Goal: Navigation & Orientation: Find specific page/section

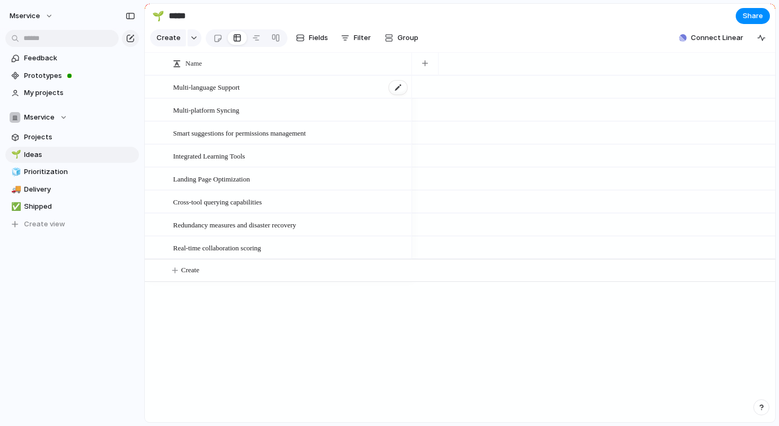
click at [263, 90] on div "Multi-language Support" at bounding box center [290, 87] width 235 height 22
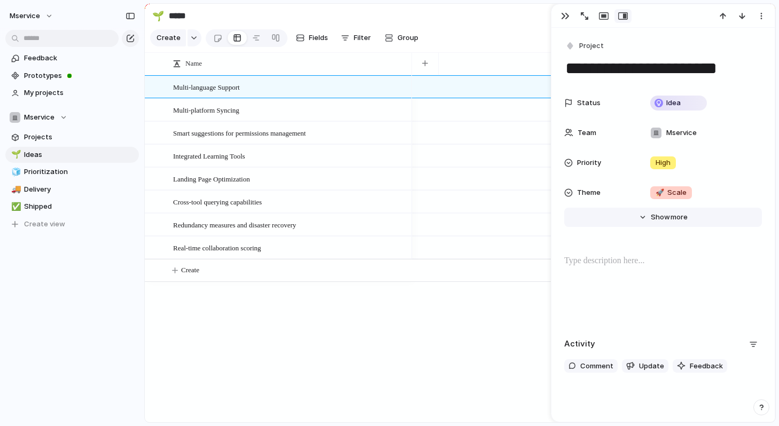
scroll to position [39, 0]
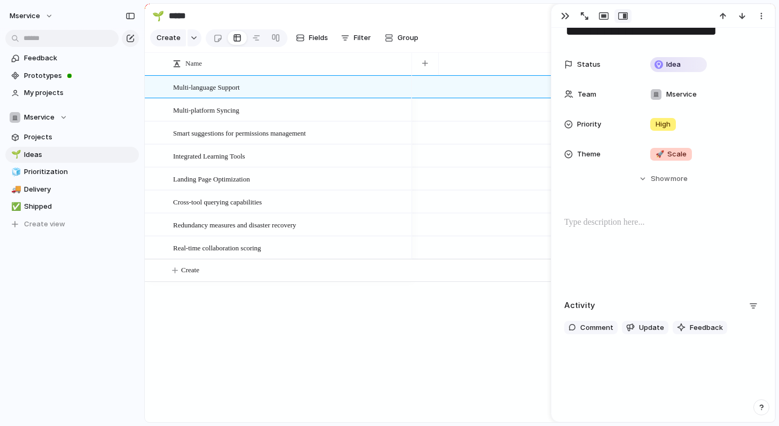
click at [513, 313] on div at bounding box center [593, 248] width 363 height 347
click at [254, 37] on div at bounding box center [256, 37] width 9 height 17
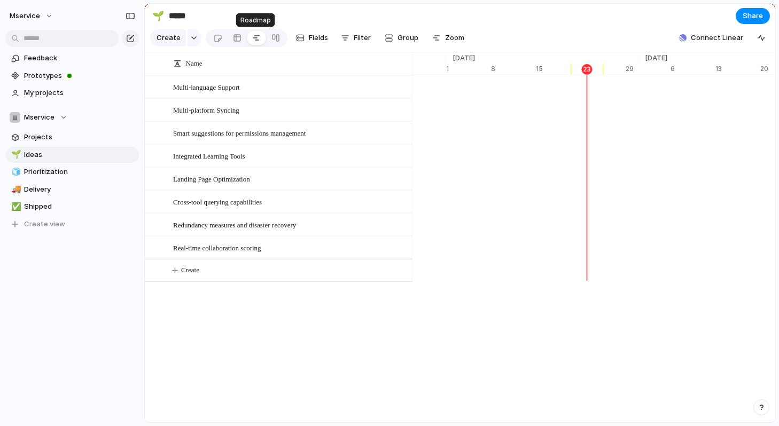
scroll to position [0, 6995]
click at [233, 37] on div at bounding box center [237, 37] width 9 height 17
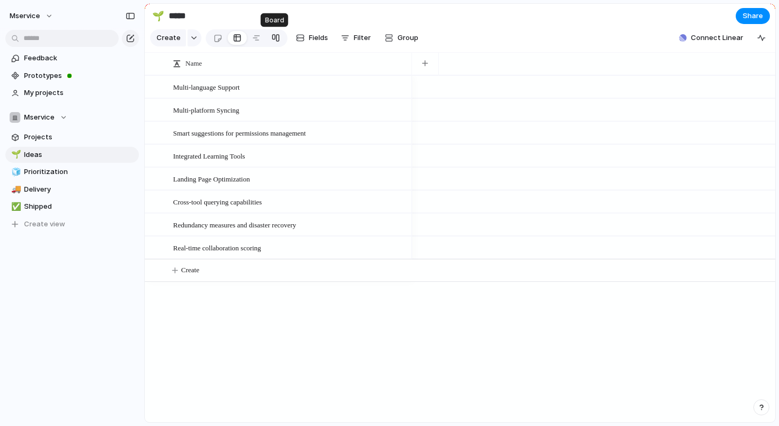
click at [274, 41] on div at bounding box center [276, 37] width 9 height 17
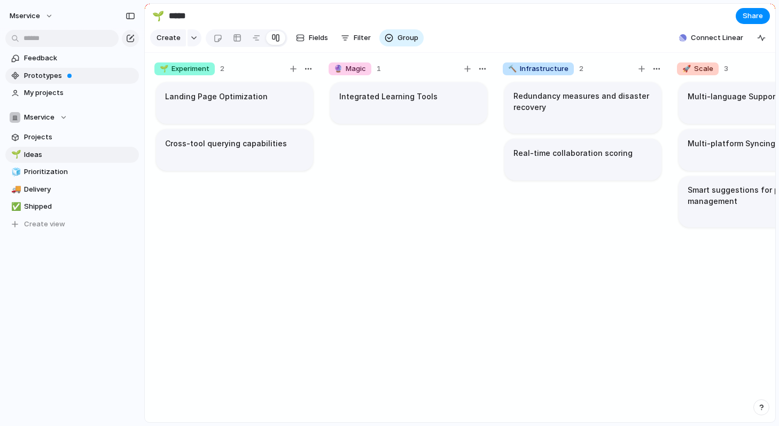
click at [102, 71] on span "Prototypes" at bounding box center [79, 76] width 111 height 11
click at [439, 110] on article "Integrated Learning Tools" at bounding box center [408, 103] width 157 height 42
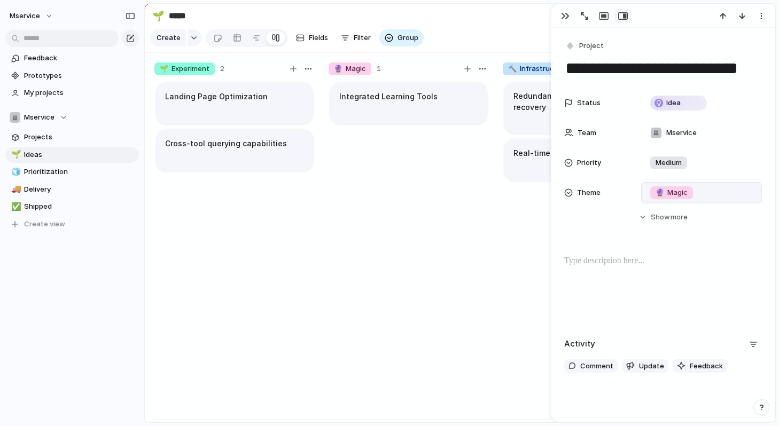
scroll to position [39, 0]
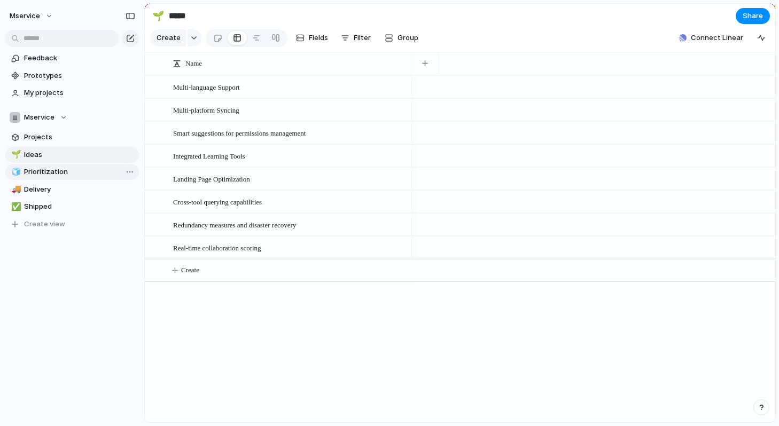
click at [69, 176] on span "Prioritization" at bounding box center [79, 172] width 111 height 11
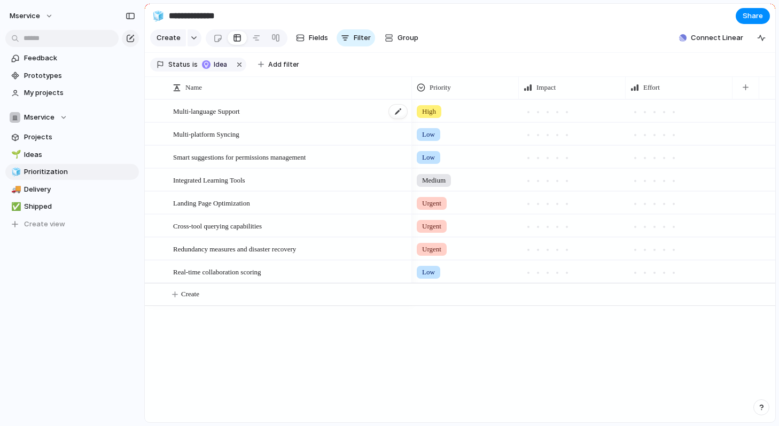
click at [329, 109] on div "Multi-language Support" at bounding box center [290, 111] width 235 height 22
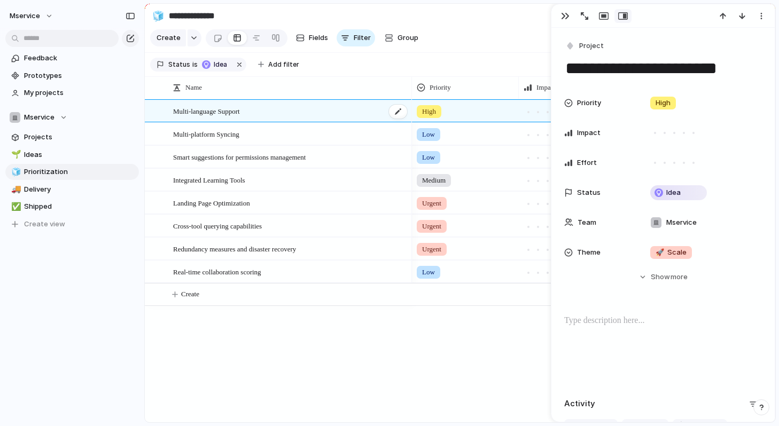
click at [329, 109] on div "Multi-language Support" at bounding box center [290, 111] width 235 height 22
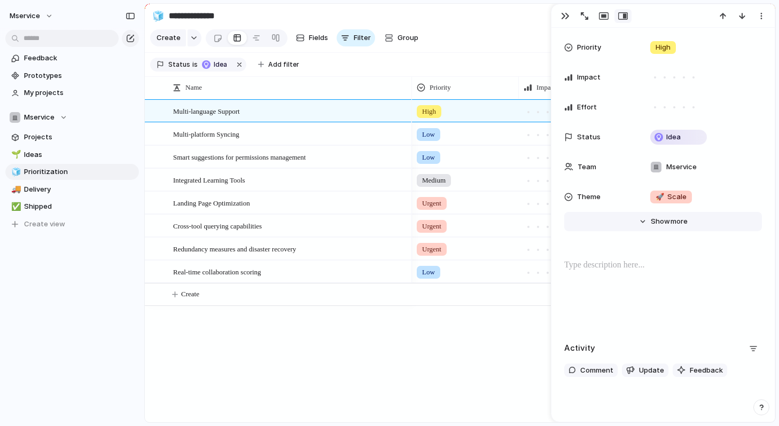
click at [677, 226] on span "more" at bounding box center [679, 221] width 17 height 11
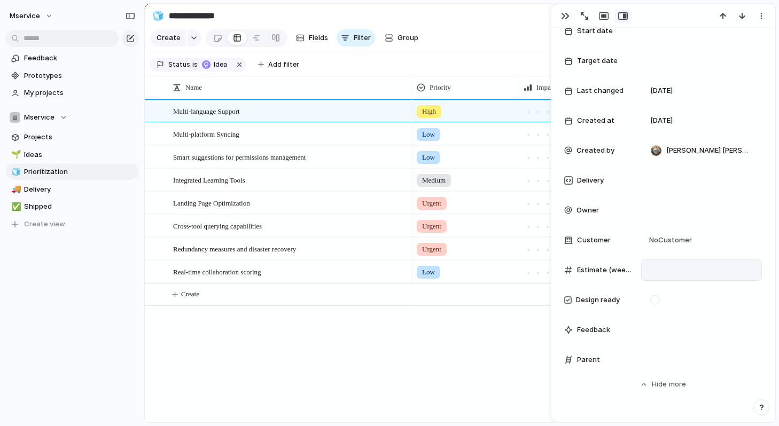
scroll to position [257, 0]
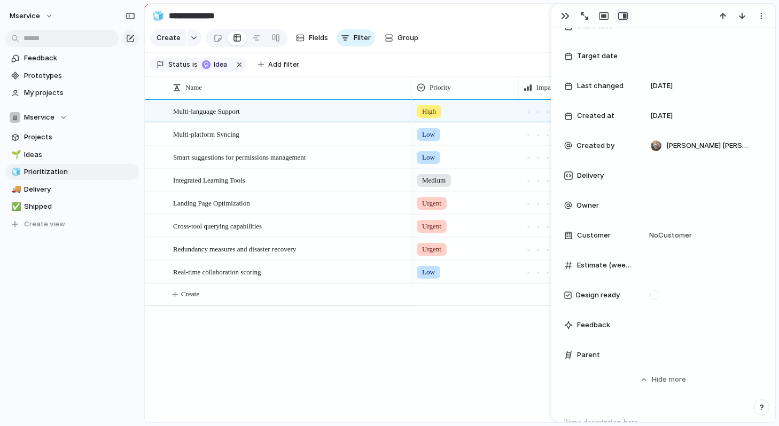
click at [595, 229] on div "Customer No Customer" at bounding box center [663, 235] width 198 height 21
click at [666, 238] on div "Type to add a company" at bounding box center [389, 213] width 779 height 426
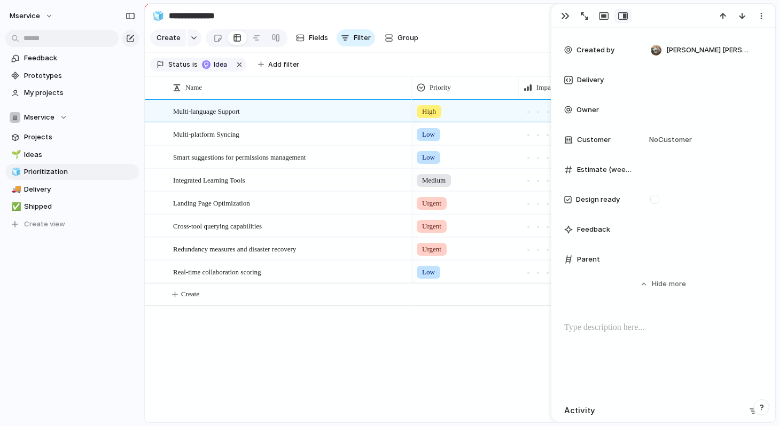
scroll to position [353, 0]
click at [594, 252] on div "Parent" at bounding box center [663, 258] width 198 height 21
click at [594, 254] on span "Parent" at bounding box center [588, 258] width 23 height 11
click at [656, 256] on div at bounding box center [701, 259] width 111 height 12
click at [598, 301] on div "Use the create dropdown to add your first parent" at bounding box center [389, 213] width 779 height 426
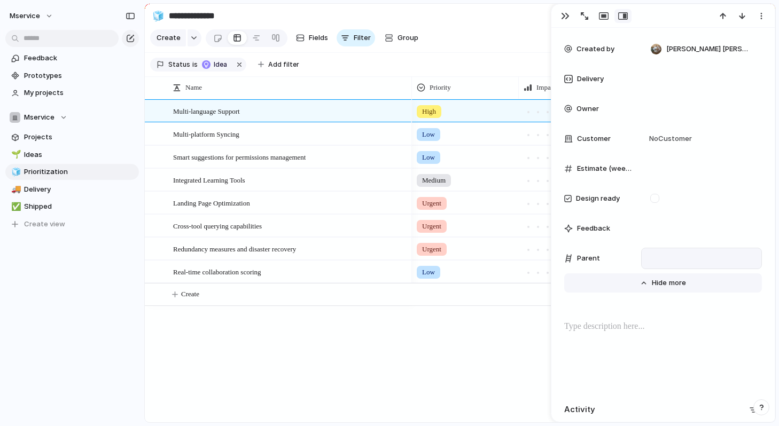
click at [649, 282] on button "Hide Show more" at bounding box center [663, 283] width 198 height 19
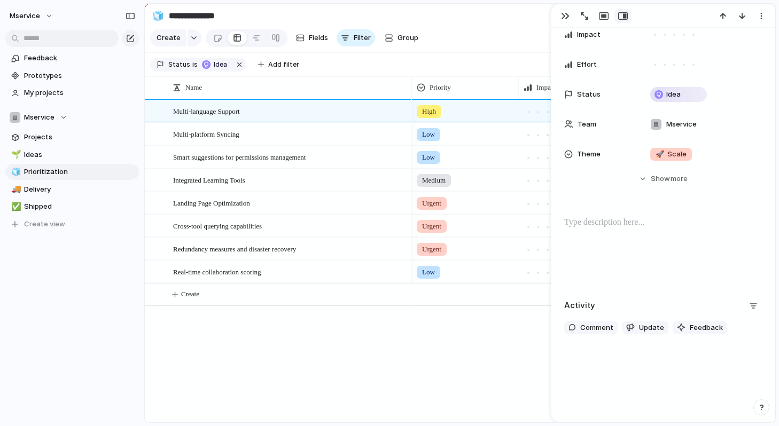
scroll to position [99, 0]
click at [646, 327] on span "Update" at bounding box center [651, 328] width 25 height 11
click at [646, 327] on span "Update" at bounding box center [651, 327] width 25 height 11
click at [646, 229] on div at bounding box center [663, 250] width 198 height 68
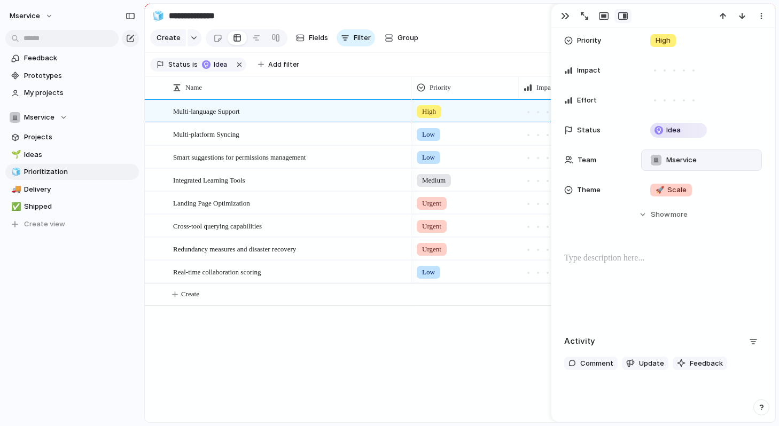
scroll to position [62, 0]
click at [761, 17] on div "button" at bounding box center [761, 16] width 9 height 9
click at [761, 17] on div "Mark as duplicate Delete" at bounding box center [389, 213] width 779 height 426
click at [450, 29] on section "Create Fields Filter Group Zoom Collapse Connect Linear" at bounding box center [460, 40] width 631 height 26
click at [259, 35] on link at bounding box center [256, 37] width 19 height 17
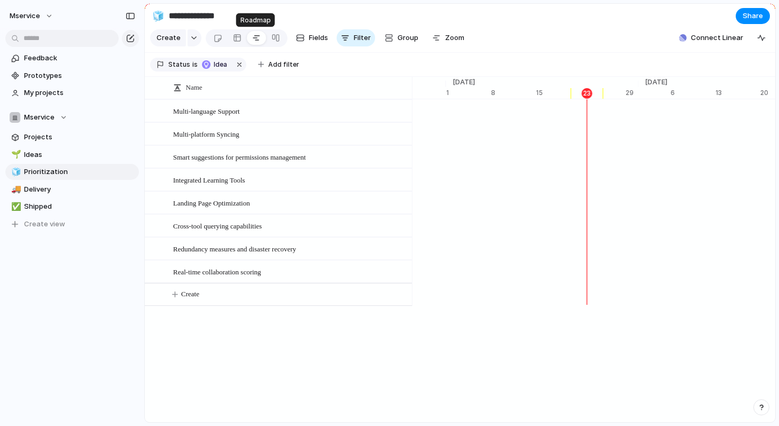
scroll to position [0, 6995]
click at [281, 37] on link at bounding box center [275, 37] width 19 height 17
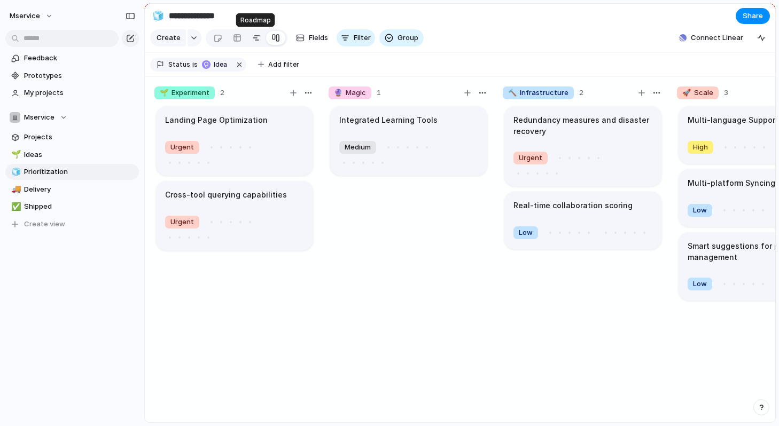
click at [248, 41] on link at bounding box center [256, 37] width 19 height 17
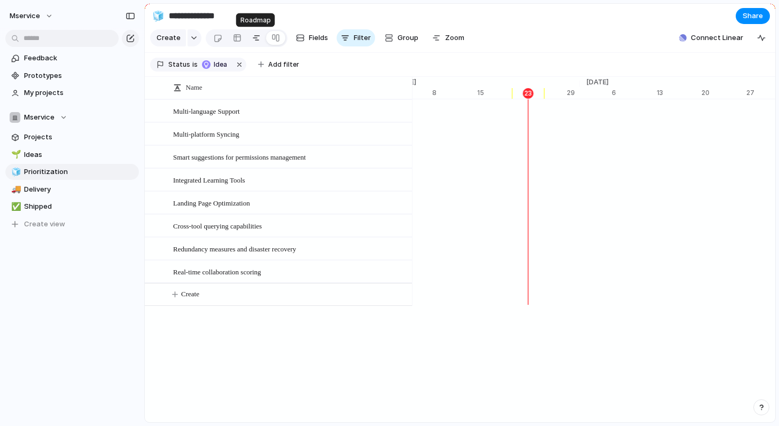
scroll to position [0, 7054]
click at [191, 44] on button "button" at bounding box center [195, 37] width 14 height 17
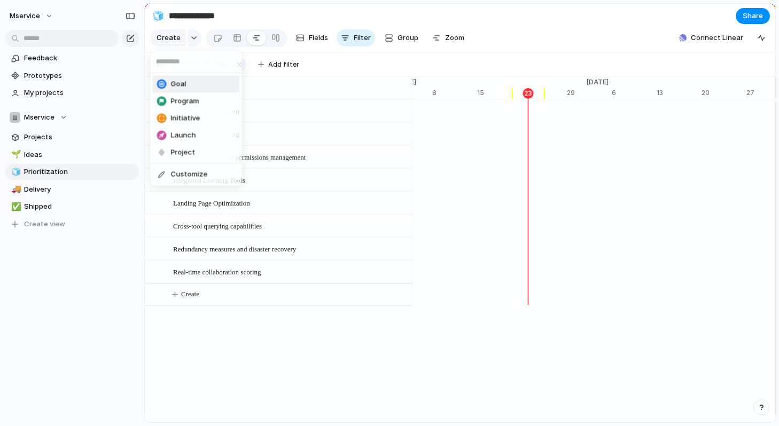
click at [193, 87] on li "Goal" at bounding box center [196, 84] width 87 height 17
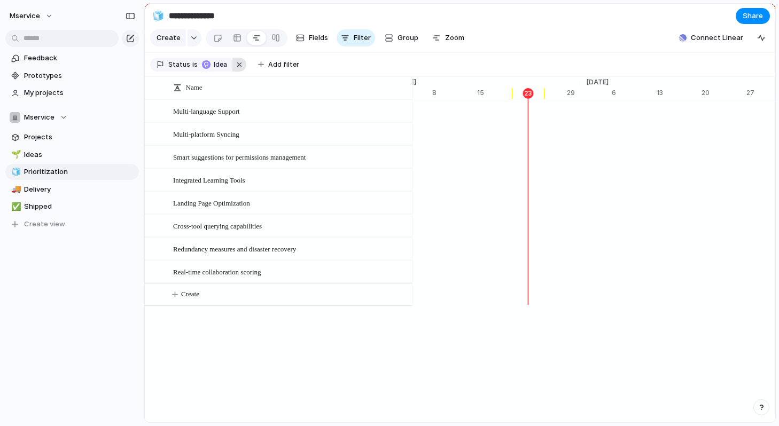
click at [232, 65] on button "button" at bounding box center [239, 65] width 14 height 14
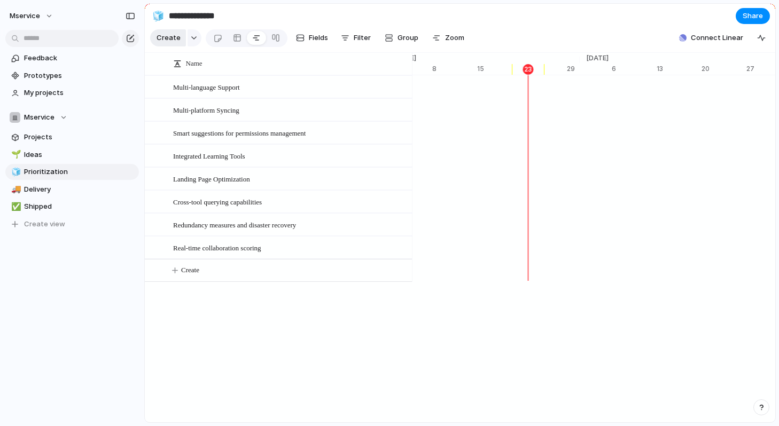
click at [165, 40] on span "Create" at bounding box center [169, 38] width 24 height 11
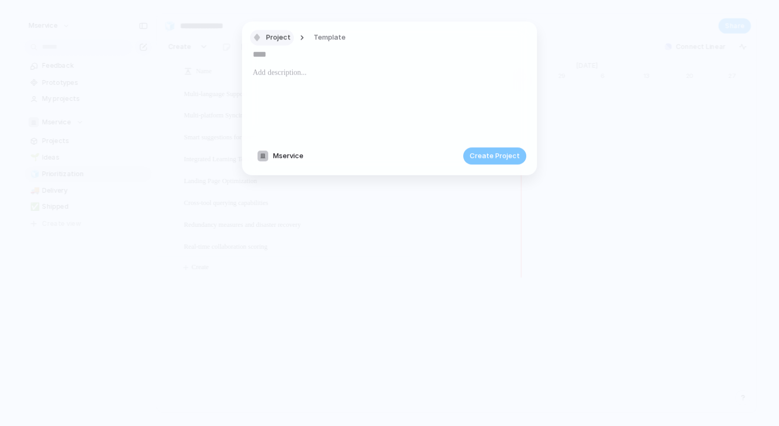
click at [278, 35] on span "Project" at bounding box center [278, 38] width 25 height 11
click at [281, 102] on span "Program" at bounding box center [284, 100] width 28 height 11
click at [274, 47] on input "text" at bounding box center [390, 54] width 274 height 17
click at [274, 43] on button "Program" at bounding box center [274, 37] width 48 height 15
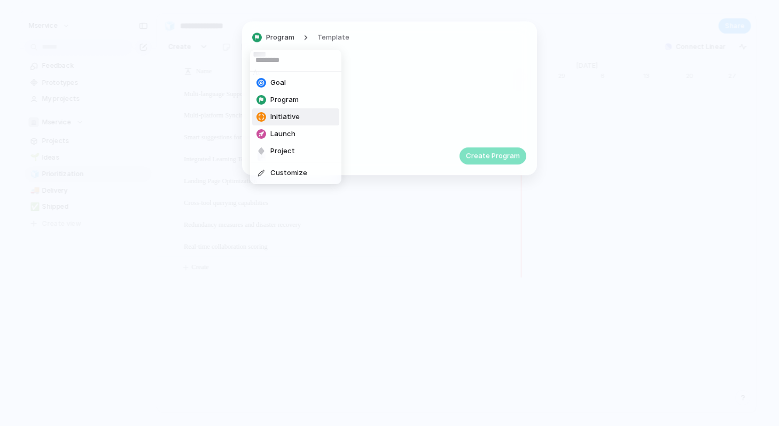
click at [273, 123] on li "Initiative" at bounding box center [295, 116] width 87 height 17
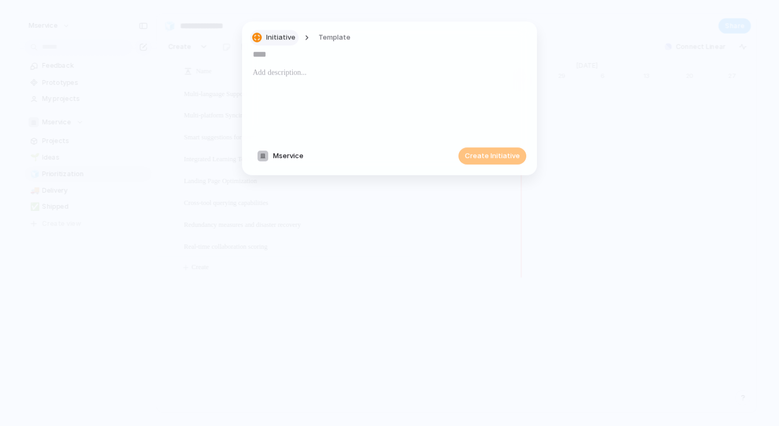
click at [277, 35] on span "Initiative" at bounding box center [280, 38] width 29 height 11
click at [284, 134] on span "Launch" at bounding box center [282, 134] width 25 height 11
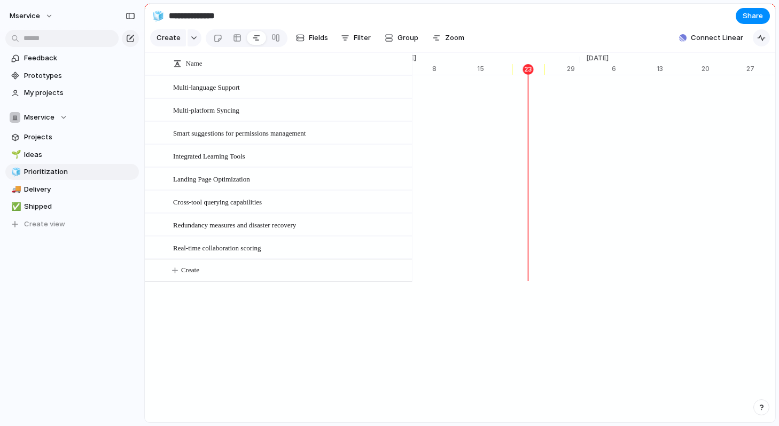
click at [756, 35] on button "button" at bounding box center [761, 37] width 17 height 17
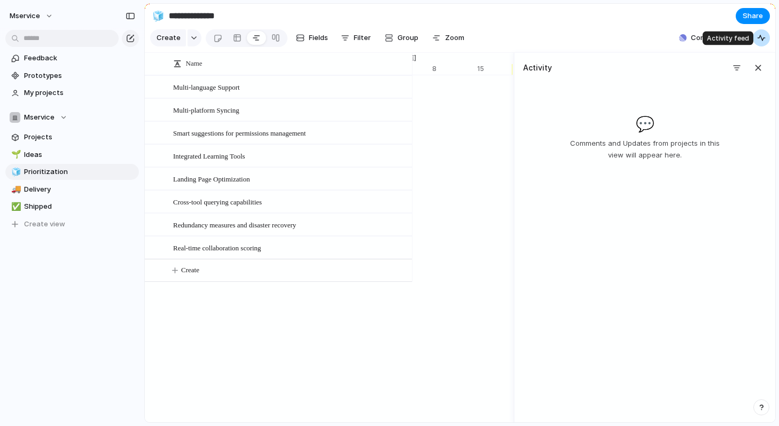
click at [756, 35] on button "button" at bounding box center [761, 37] width 17 height 17
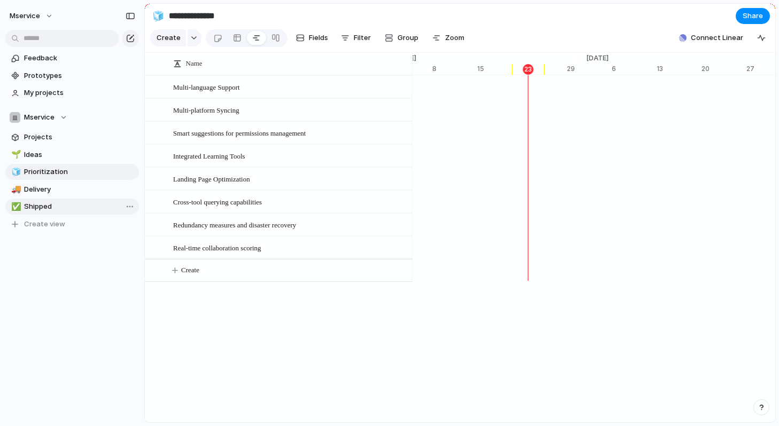
click at [77, 199] on link "✅ Shipped" at bounding box center [72, 207] width 134 height 16
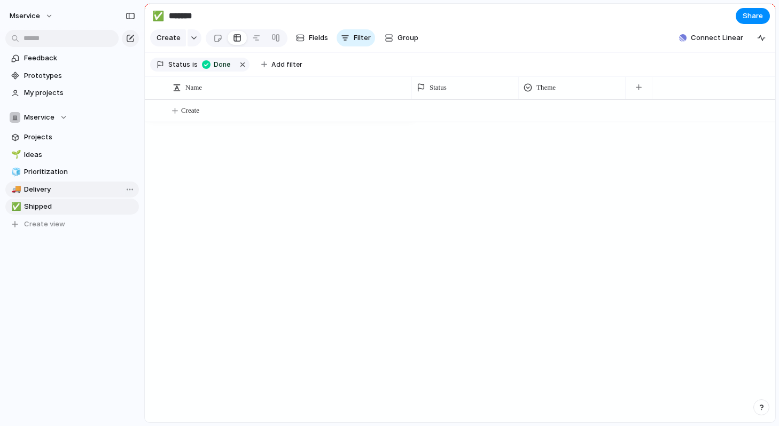
click at [76, 189] on span "Delivery" at bounding box center [79, 189] width 111 height 11
type input "********"
click at [34, 23] on button "mservice" at bounding box center [32, 15] width 54 height 17
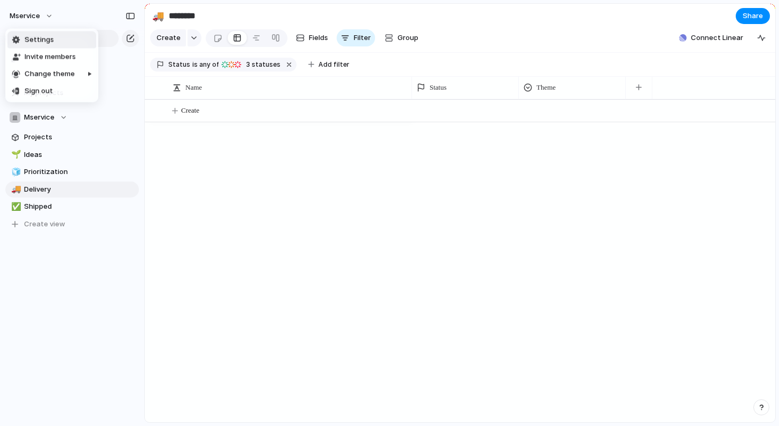
click at [58, 39] on li "Settings" at bounding box center [51, 40] width 89 height 17
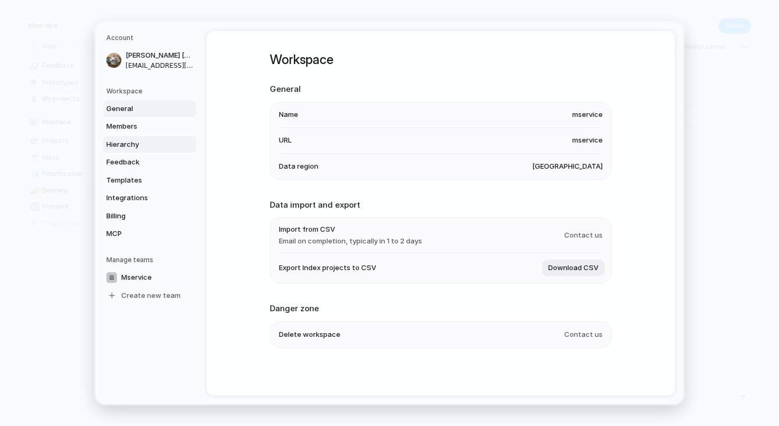
click at [140, 144] on span "Hierarchy" at bounding box center [140, 144] width 68 height 11
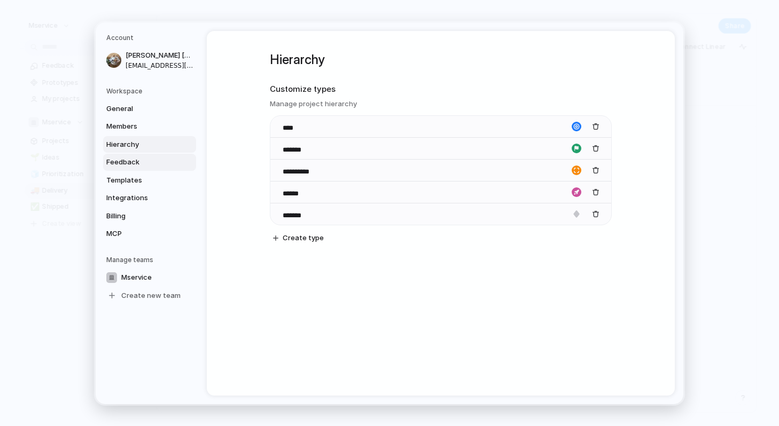
click at [142, 168] on link "Feedback" at bounding box center [149, 162] width 93 height 17
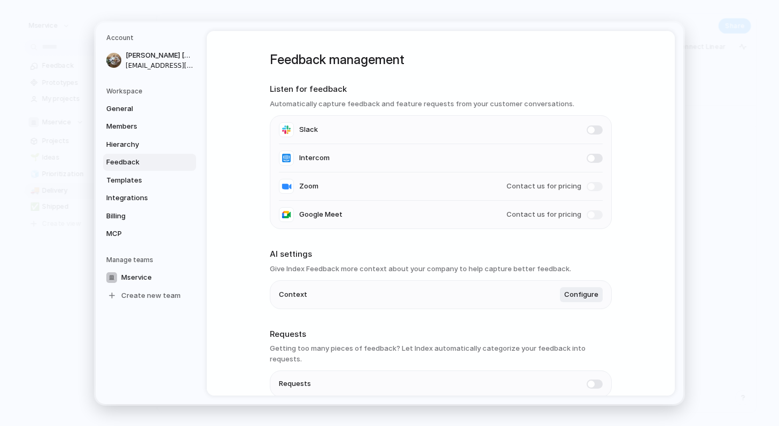
scroll to position [42, 0]
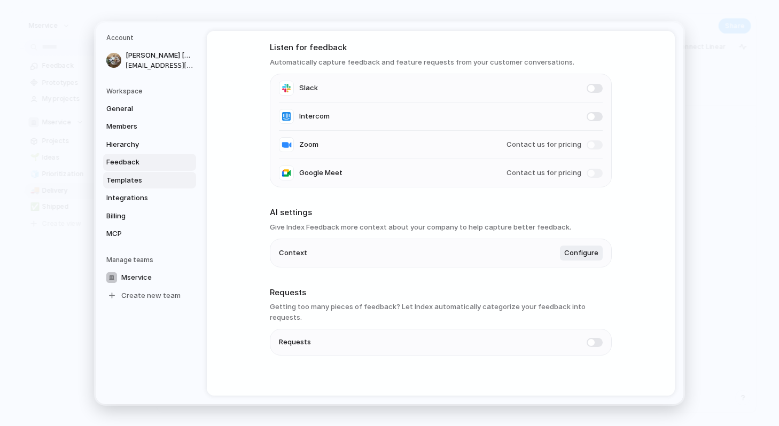
click at [119, 188] on link "Templates" at bounding box center [149, 180] width 93 height 17
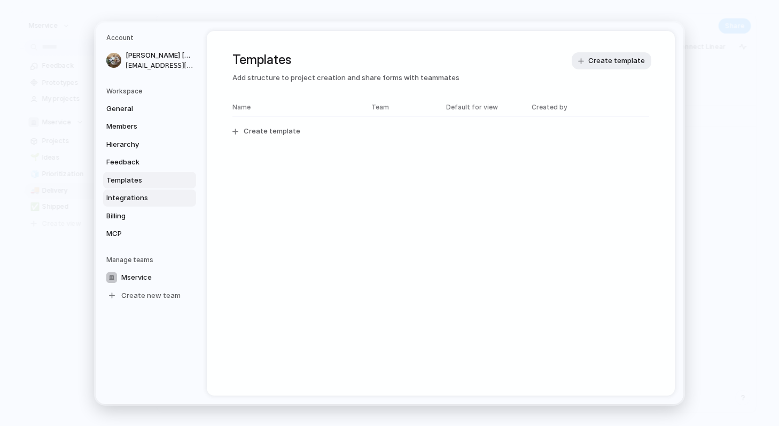
click at [126, 198] on span "Integrations" at bounding box center [140, 198] width 68 height 11
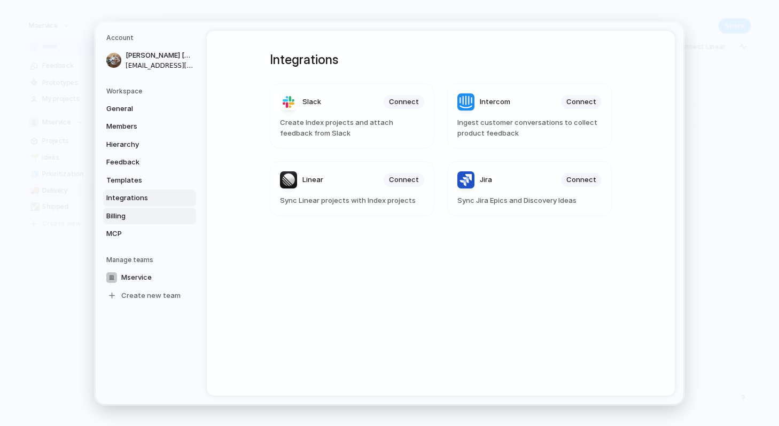
click at [141, 221] on link "Billing" at bounding box center [149, 215] width 93 height 17
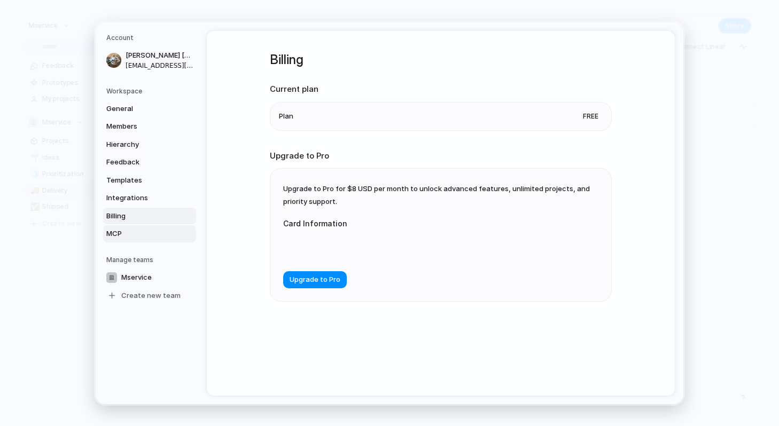
click at [140, 236] on span "MCP" at bounding box center [140, 234] width 68 height 11
